Goal: Task Accomplishment & Management: Use online tool/utility

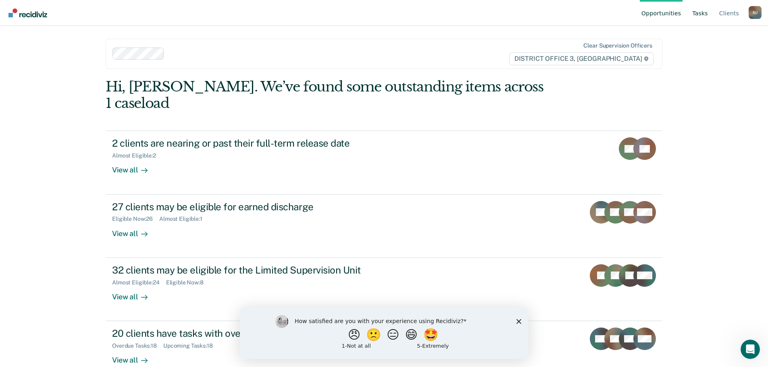
click at [704, 12] on link "Tasks" at bounding box center [699, 13] width 19 height 26
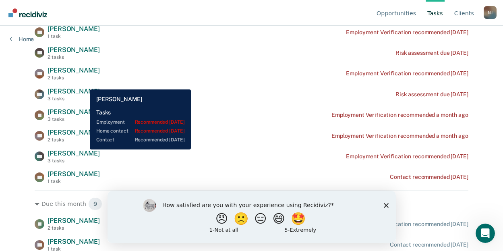
scroll to position [201, 0]
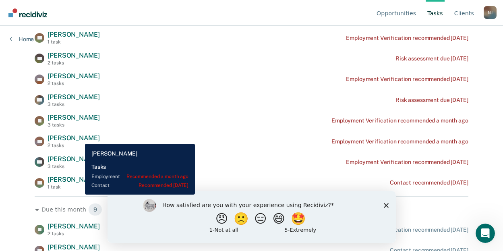
click at [79, 138] on span "[PERSON_NAME]" at bounding box center [74, 138] width 52 height 8
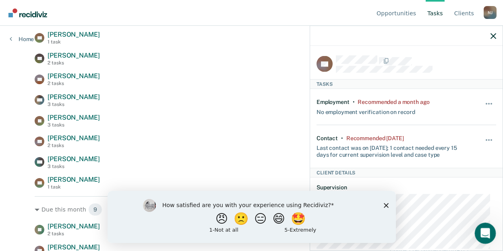
click at [486, 233] on icon "Open Intercom Messenger" at bounding box center [484, 232] width 13 height 13
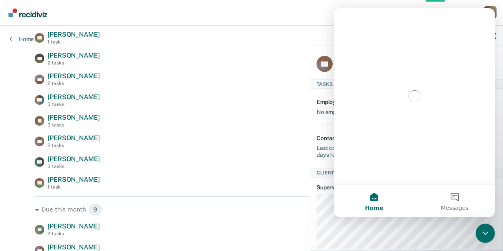
scroll to position [0, 0]
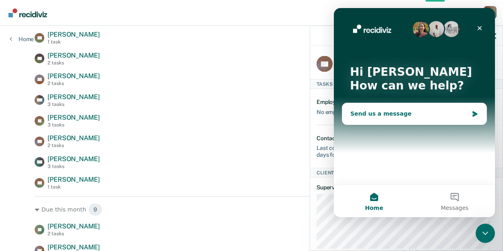
click at [369, 107] on div "Send us a message" at bounding box center [415, 113] width 144 height 21
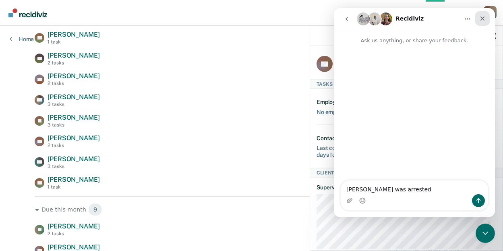
type textarea "Mr. Acree was arrested"
click at [485, 21] on icon "Close" at bounding box center [483, 18] width 6 height 6
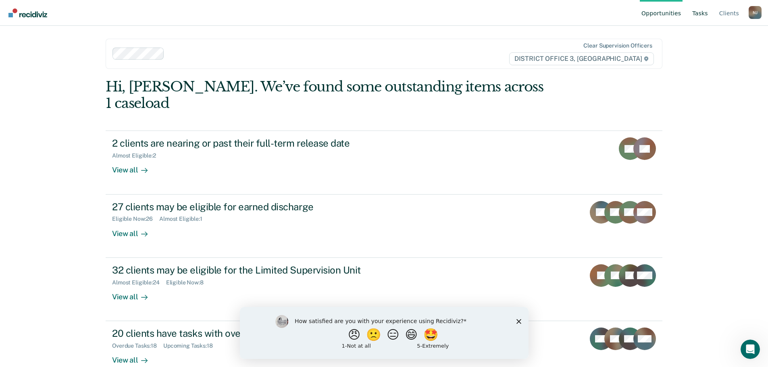
click at [702, 12] on link "Tasks" at bounding box center [699, 13] width 19 height 26
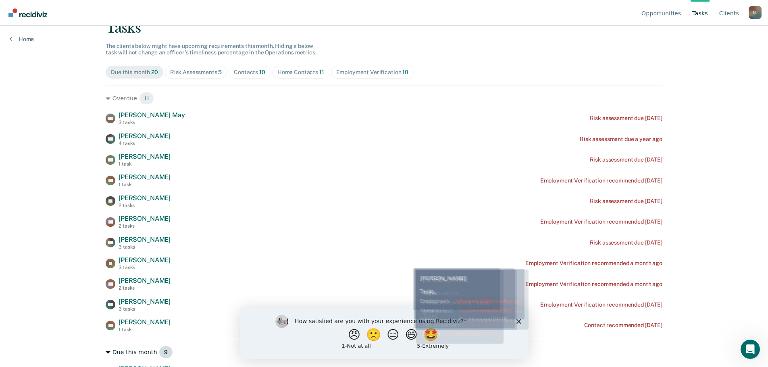
scroll to position [161, 0]
